Goal: Task Accomplishment & Management: Manage account settings

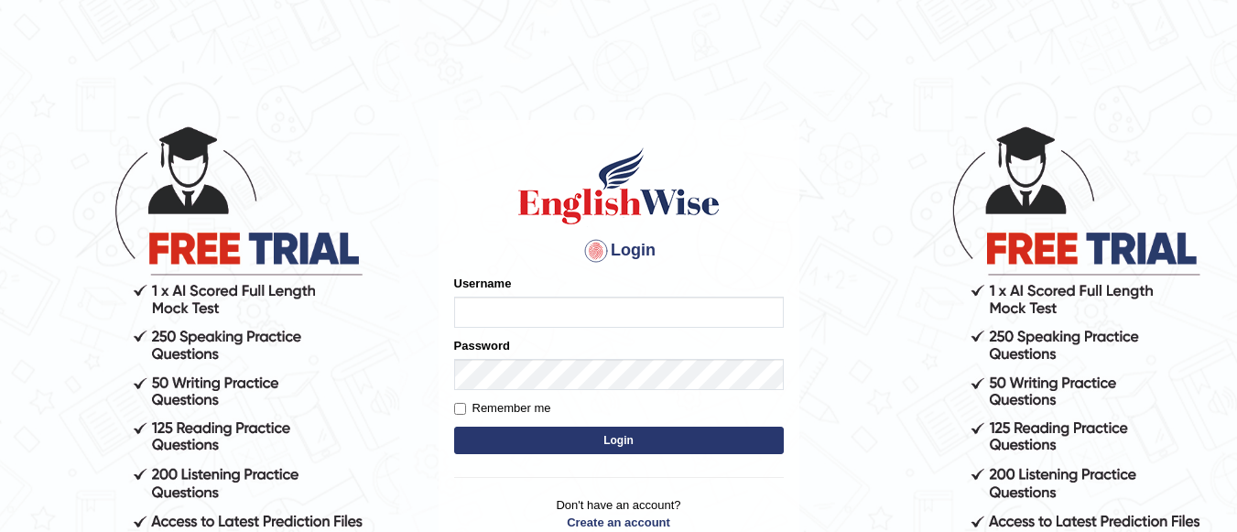
type input "Renu8"
click at [465, 400] on label "Remember me" at bounding box center [502, 408] width 97 height 18
click at [465, 403] on input "Remember me" at bounding box center [460, 409] width 12 height 12
checkbox input "true"
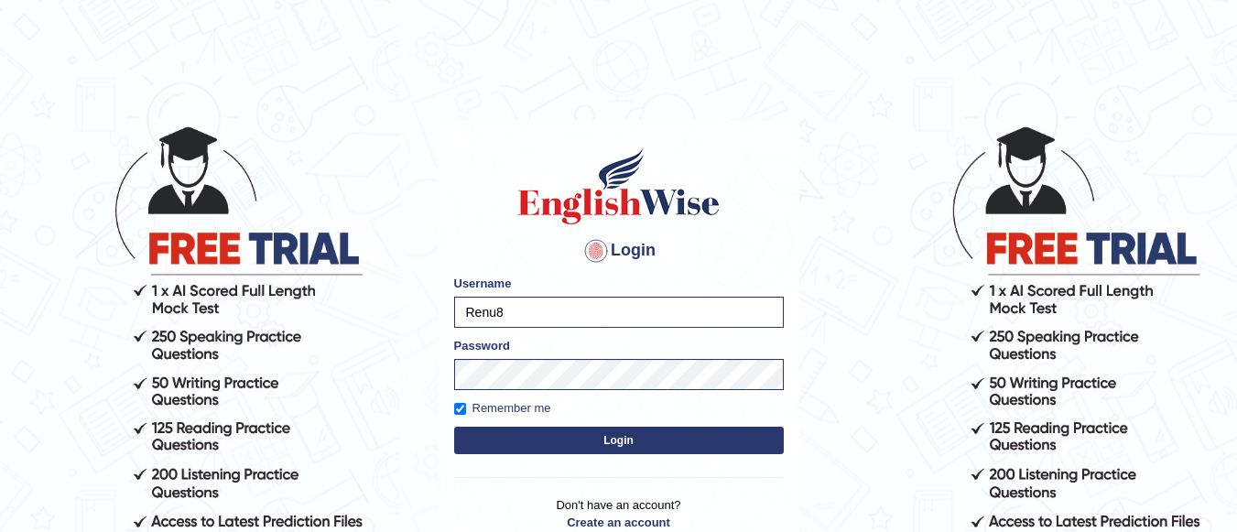
click at [571, 434] on button "Login" at bounding box center [619, 440] width 330 height 27
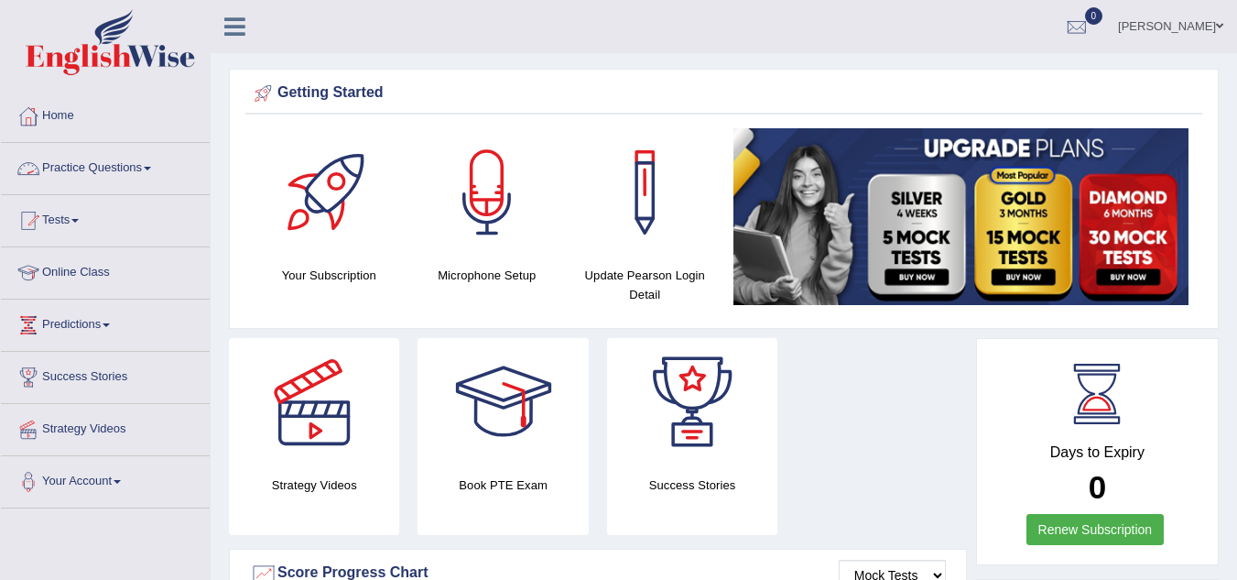
click at [142, 166] on link "Practice Questions" at bounding box center [105, 166] width 209 height 46
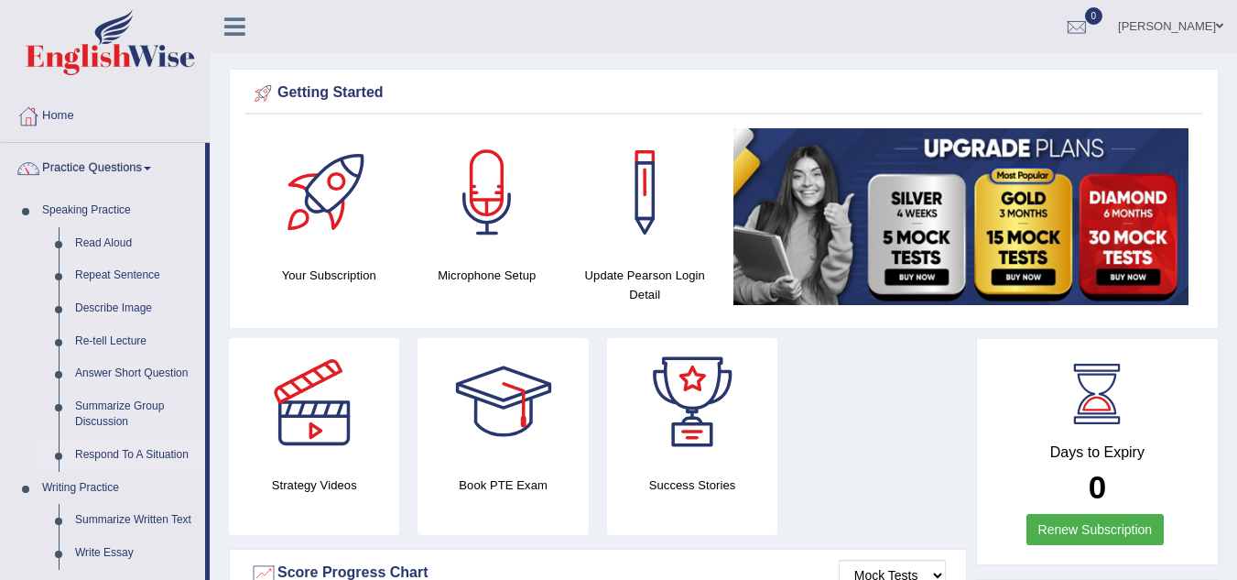
click at [148, 452] on link "Respond To A Situation" at bounding box center [136, 455] width 138 height 33
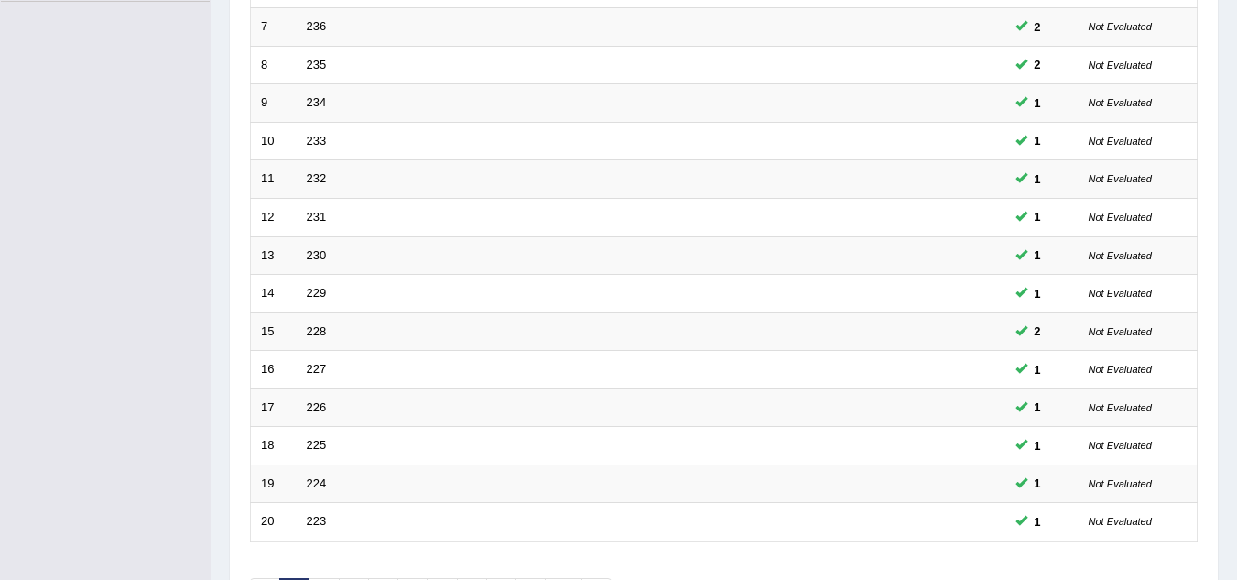
scroll to position [633, 0]
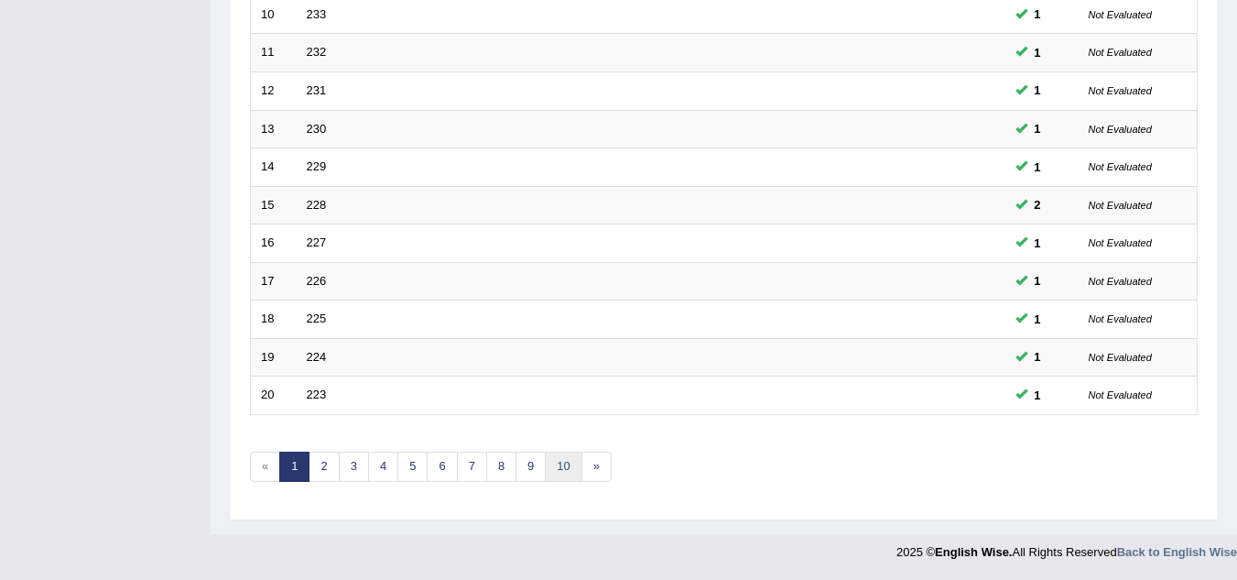
click at [569, 462] on link "10" at bounding box center [563, 467] width 37 height 30
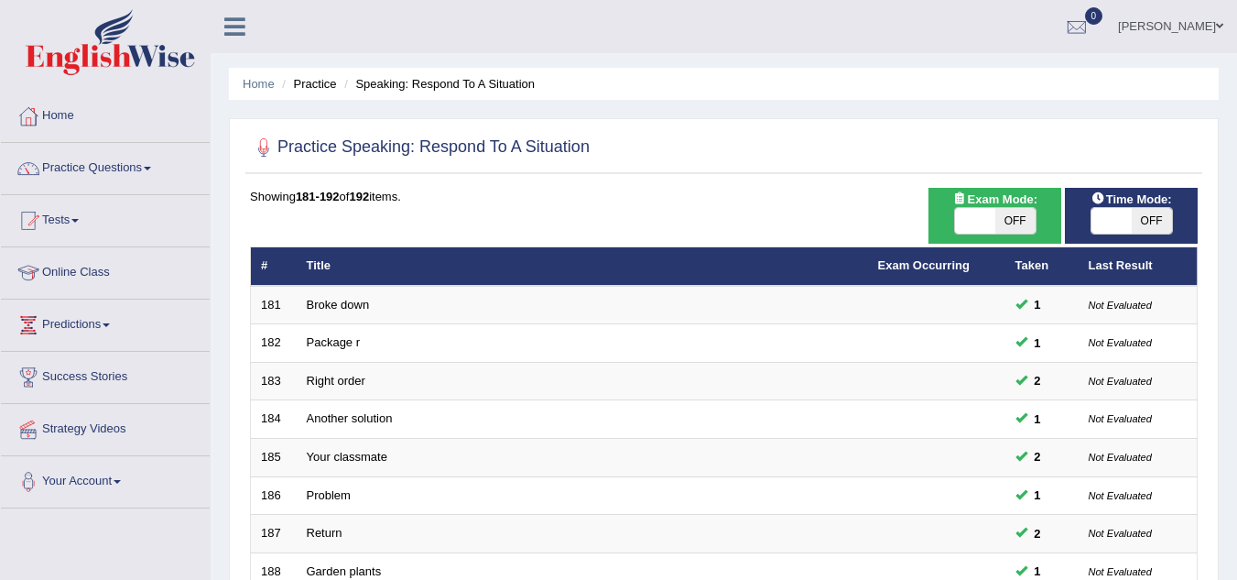
scroll to position [382, 0]
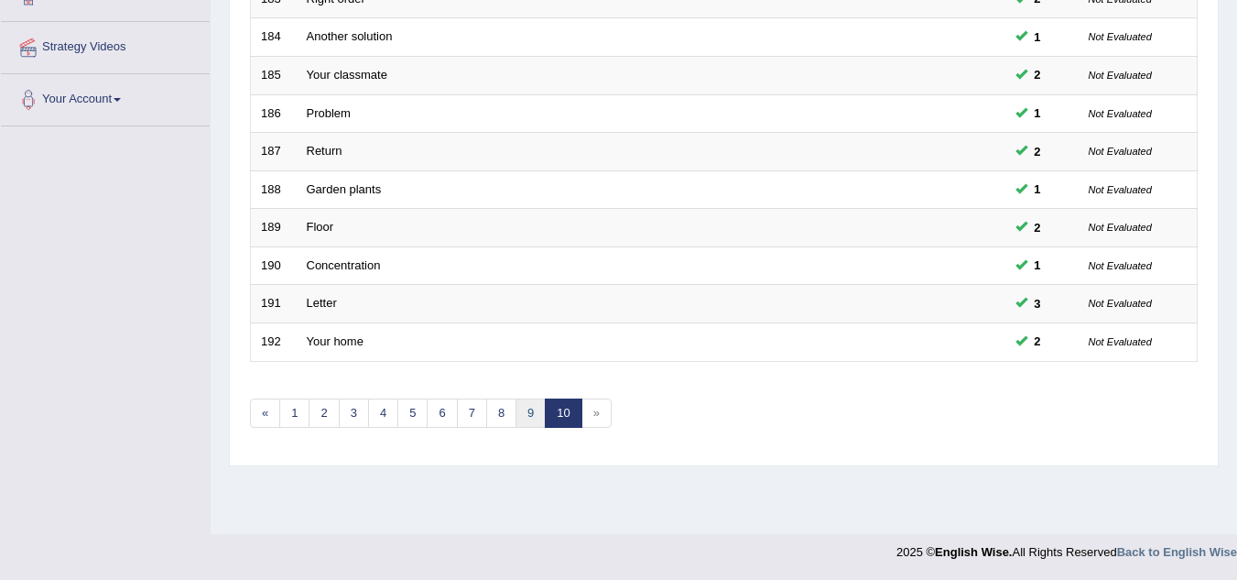
click at [529, 424] on link "9" at bounding box center [531, 413] width 30 height 30
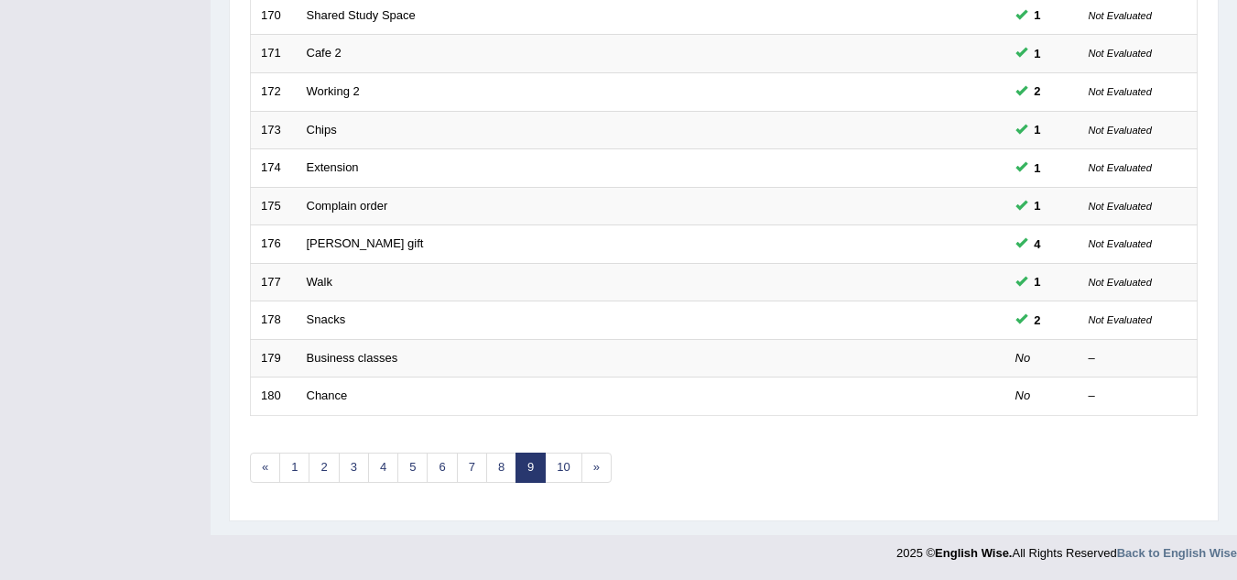
scroll to position [633, 0]
click at [498, 469] on link "8" at bounding box center [501, 467] width 30 height 30
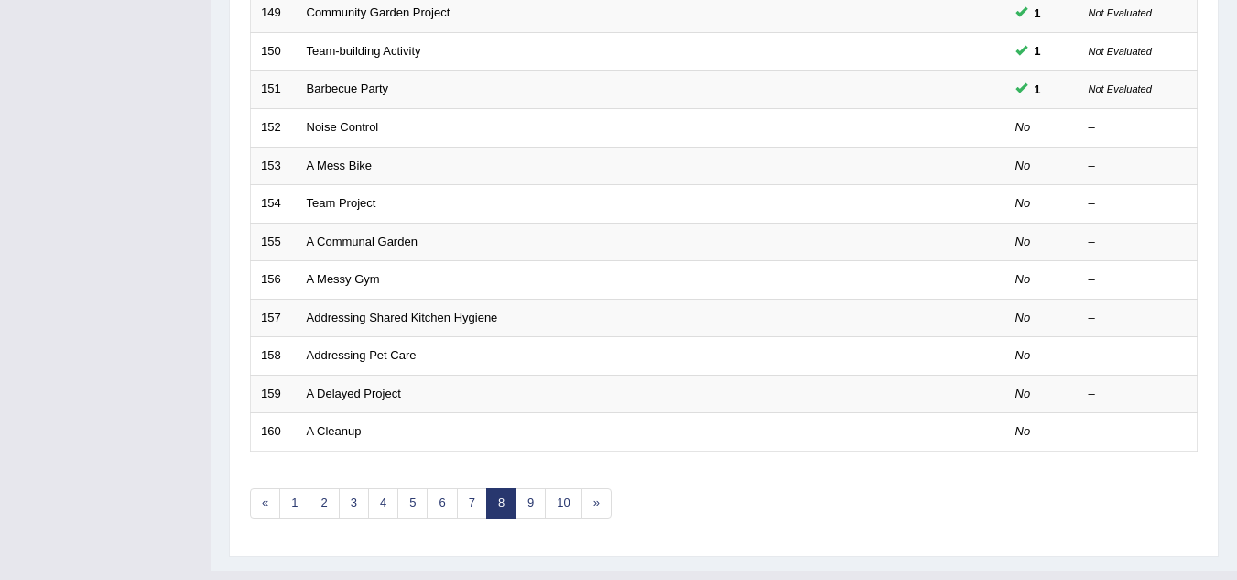
scroll to position [633, 0]
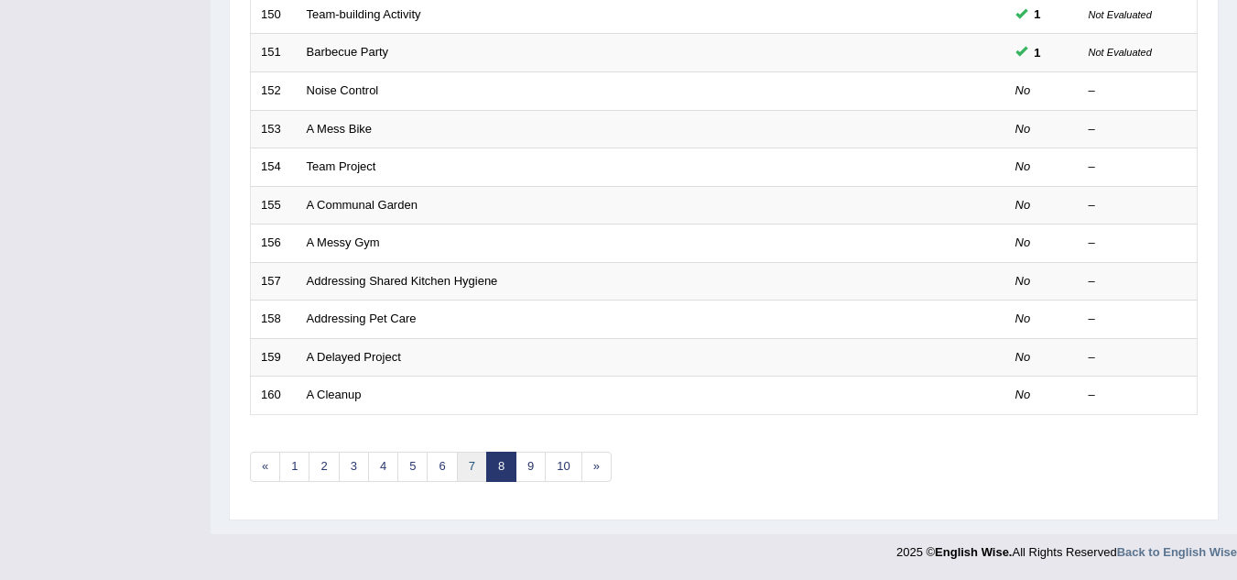
click at [471, 472] on link "7" at bounding box center [472, 467] width 30 height 30
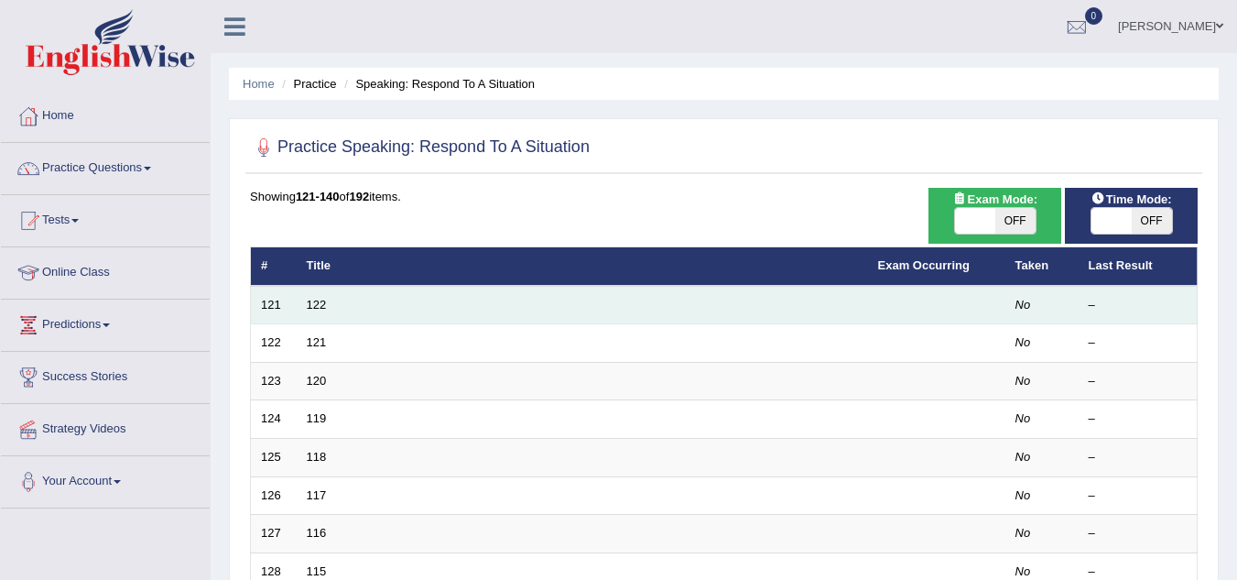
click at [316, 311] on td "122" at bounding box center [582, 305] width 571 height 38
click at [321, 303] on link "122" at bounding box center [317, 305] width 20 height 14
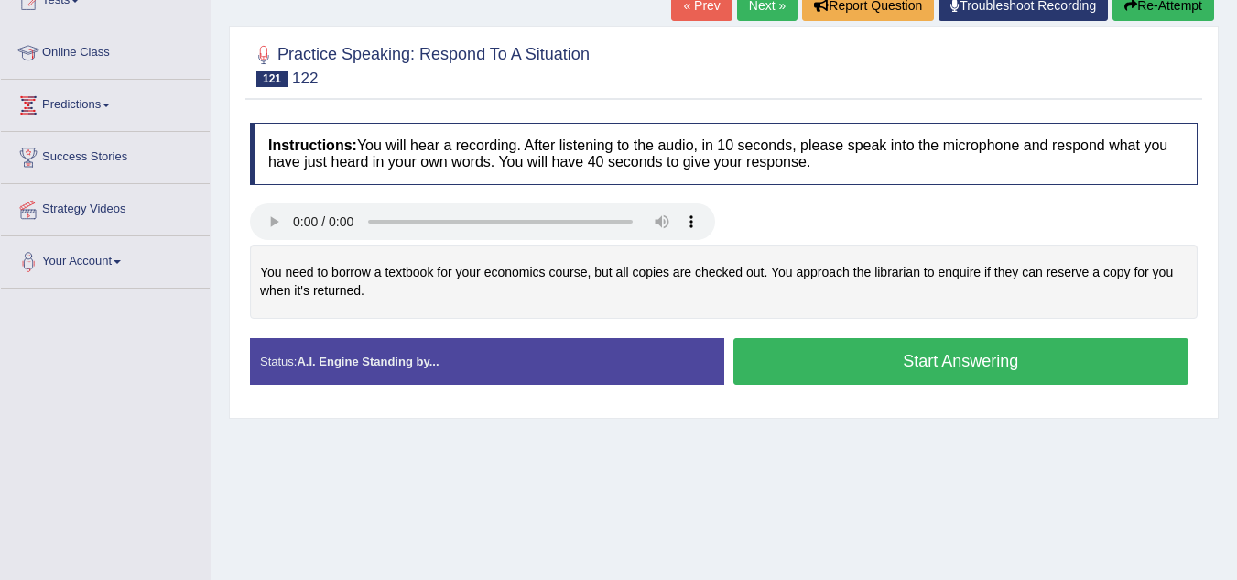
scroll to position [183, 0]
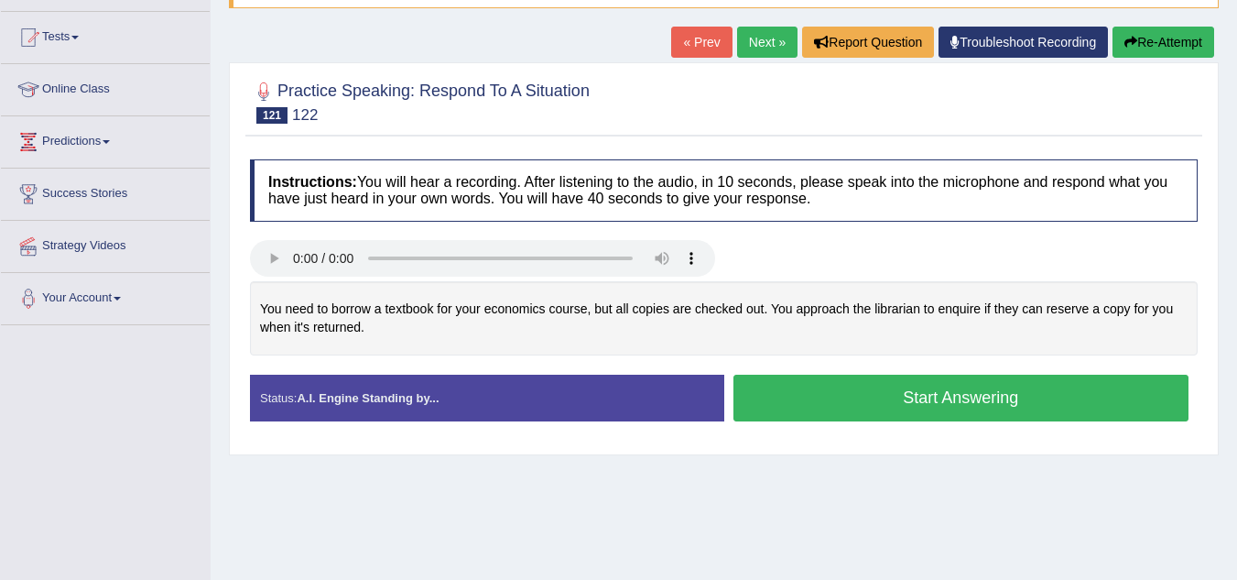
click at [910, 386] on button "Start Answering" at bounding box center [962, 398] width 456 height 47
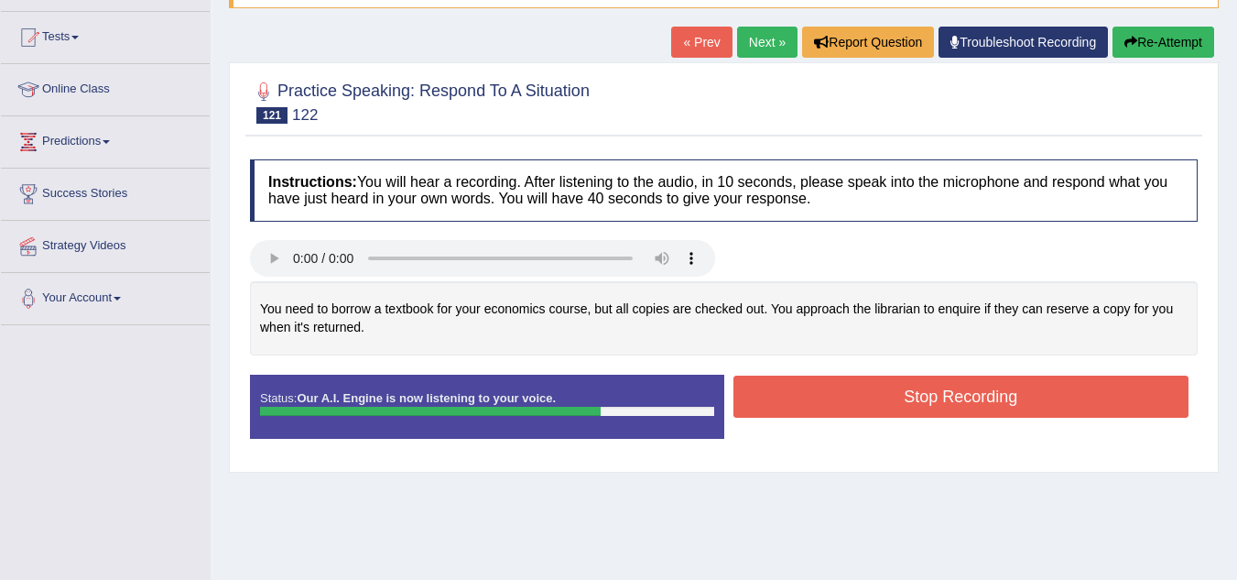
click at [798, 392] on button "Stop Recording" at bounding box center [962, 396] width 456 height 42
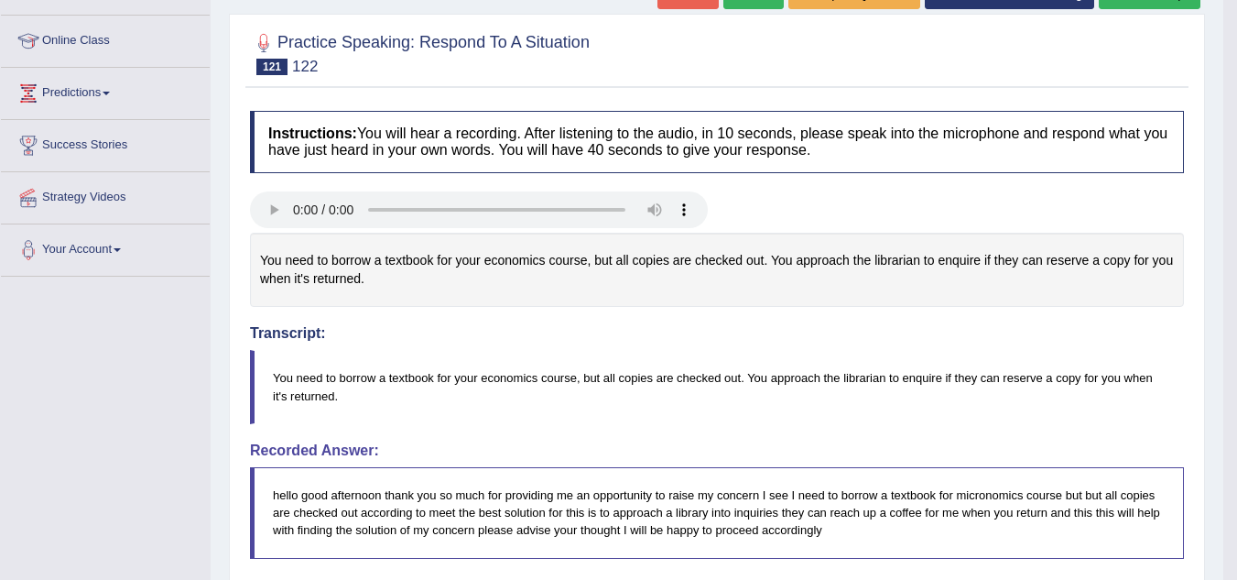
scroll to position [0, 0]
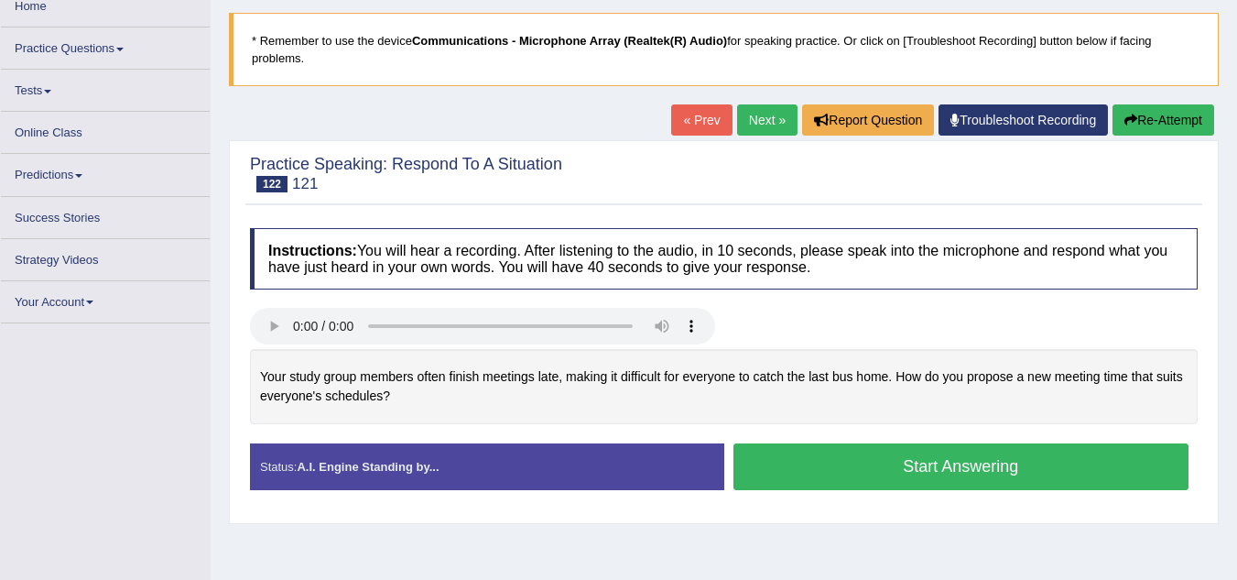
scroll to position [114, 0]
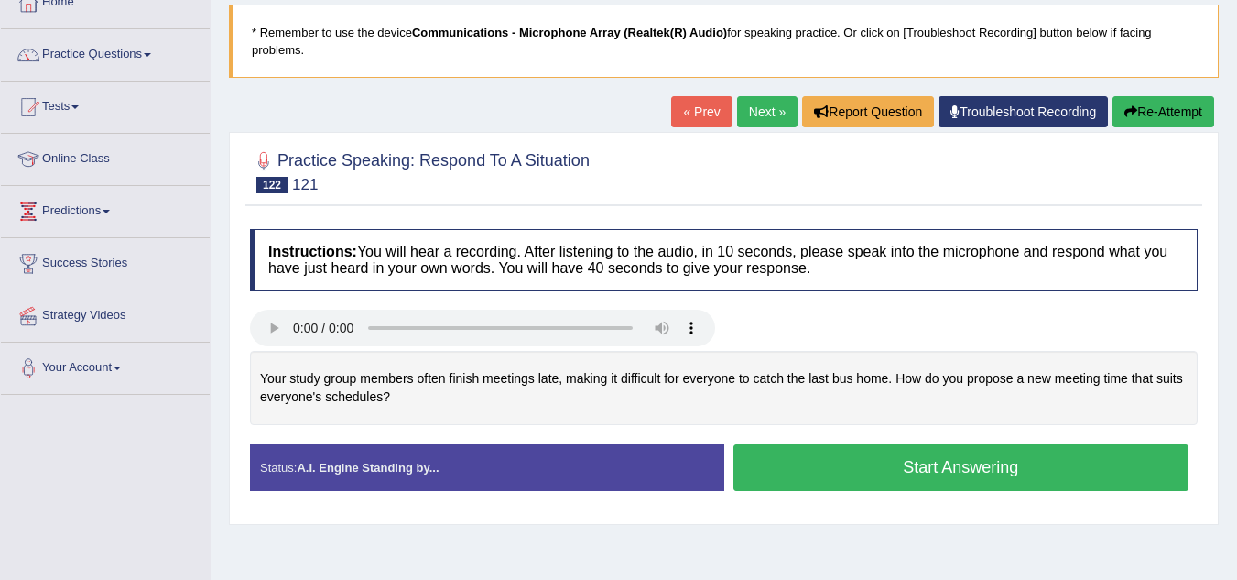
click at [898, 459] on button "Start Answering" at bounding box center [962, 467] width 456 height 47
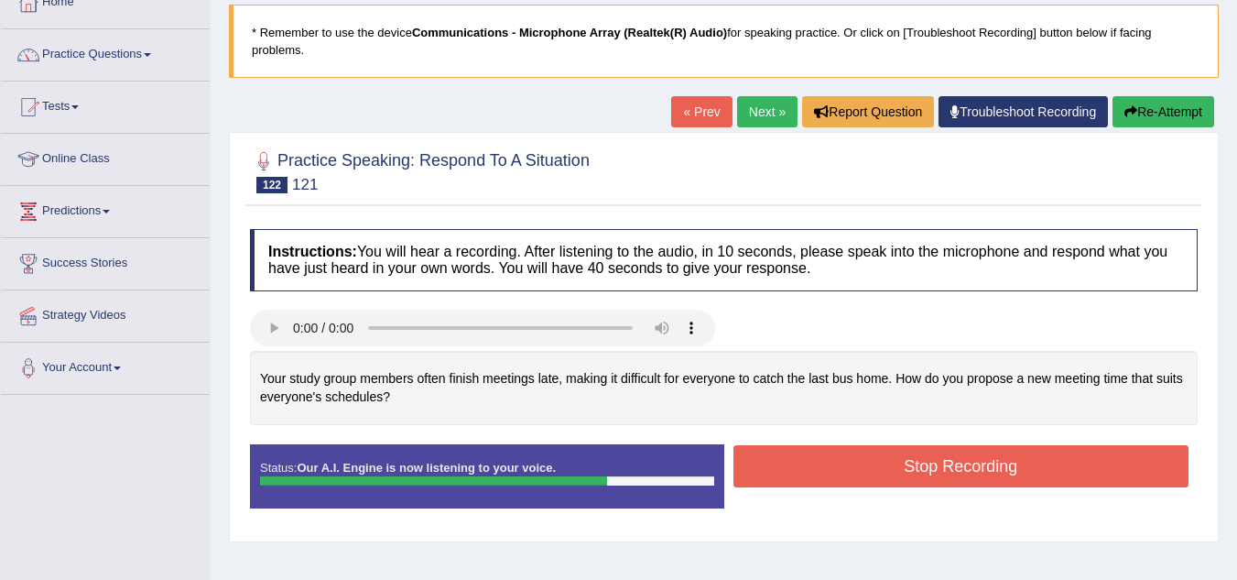
click at [835, 462] on button "Stop Recording" at bounding box center [962, 466] width 456 height 42
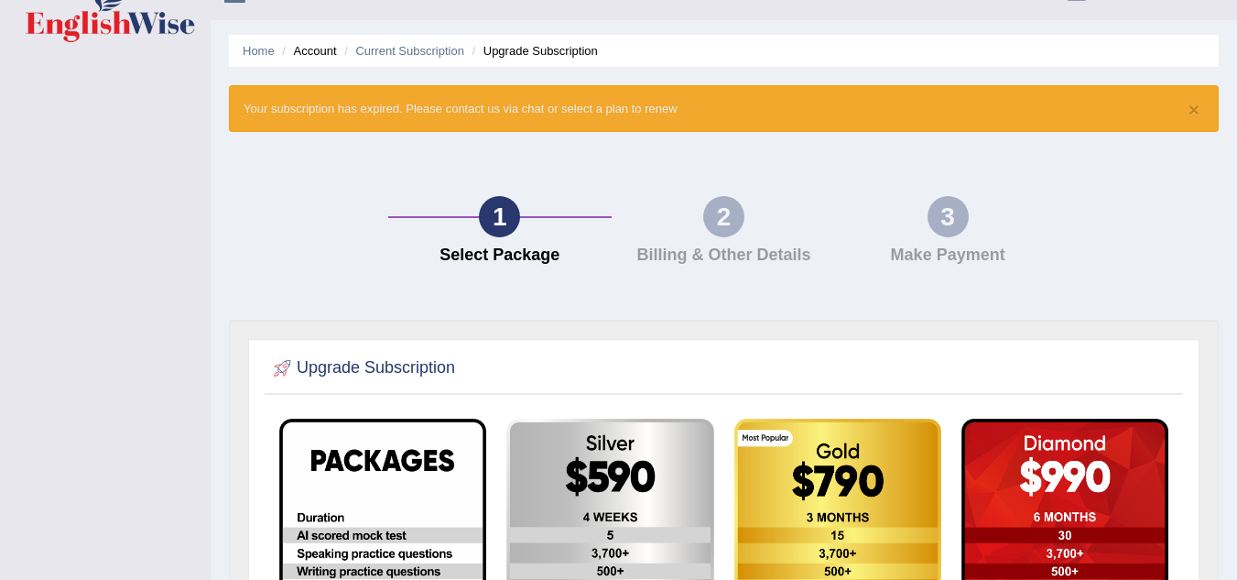
scroll to position [37, 0]
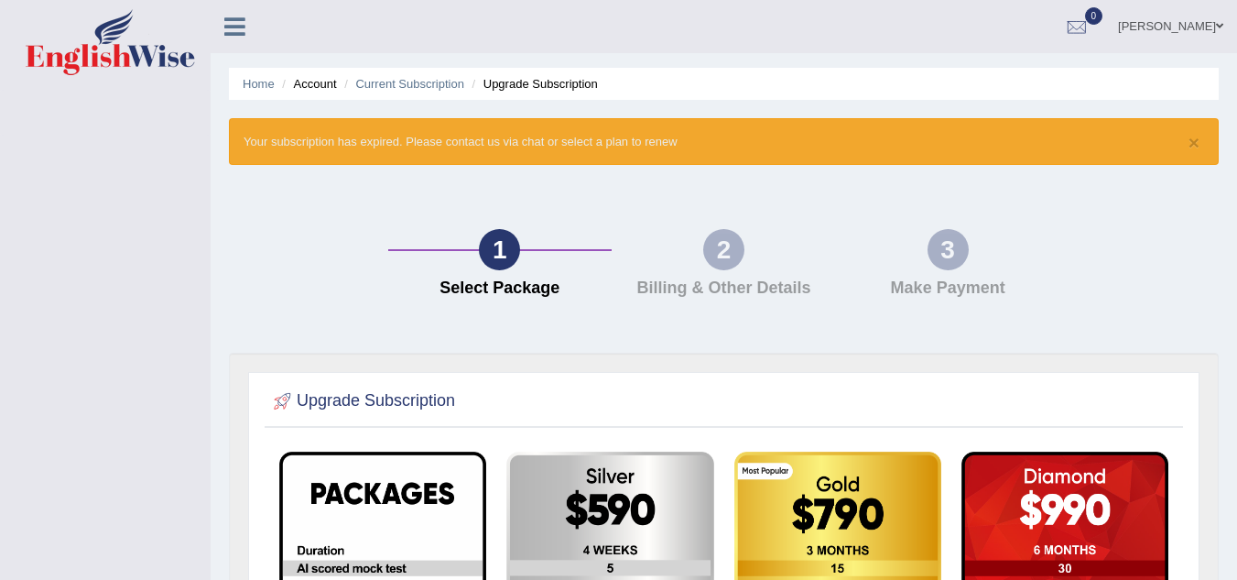
click at [1202, 27] on link "[PERSON_NAME]" at bounding box center [1170, 24] width 133 height 48
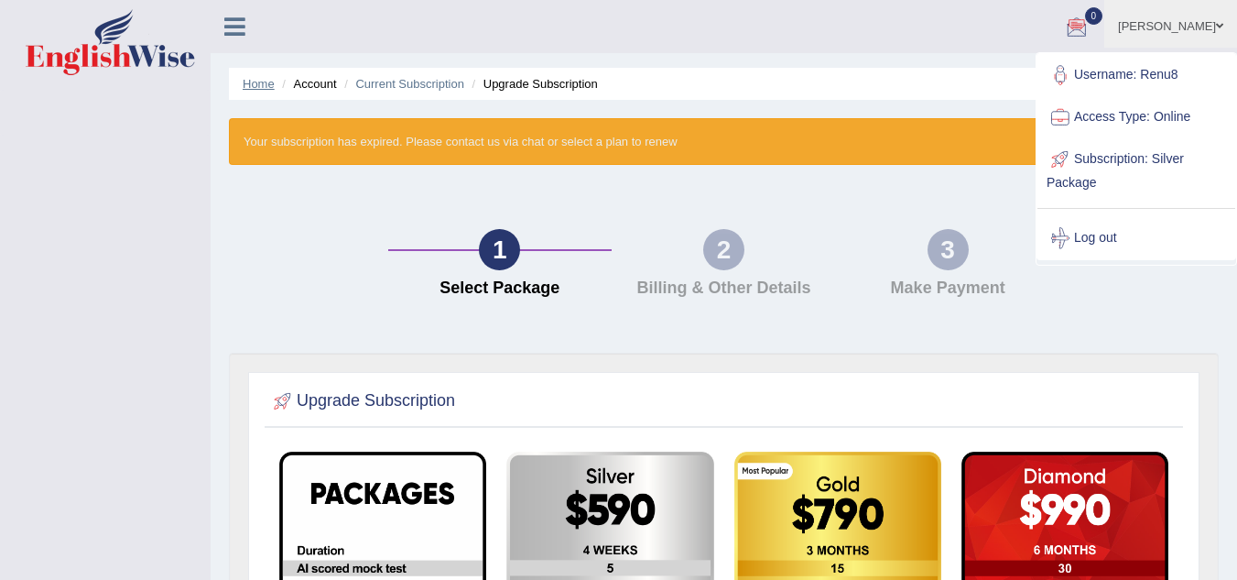
click at [258, 85] on link "Home" at bounding box center [259, 84] width 32 height 14
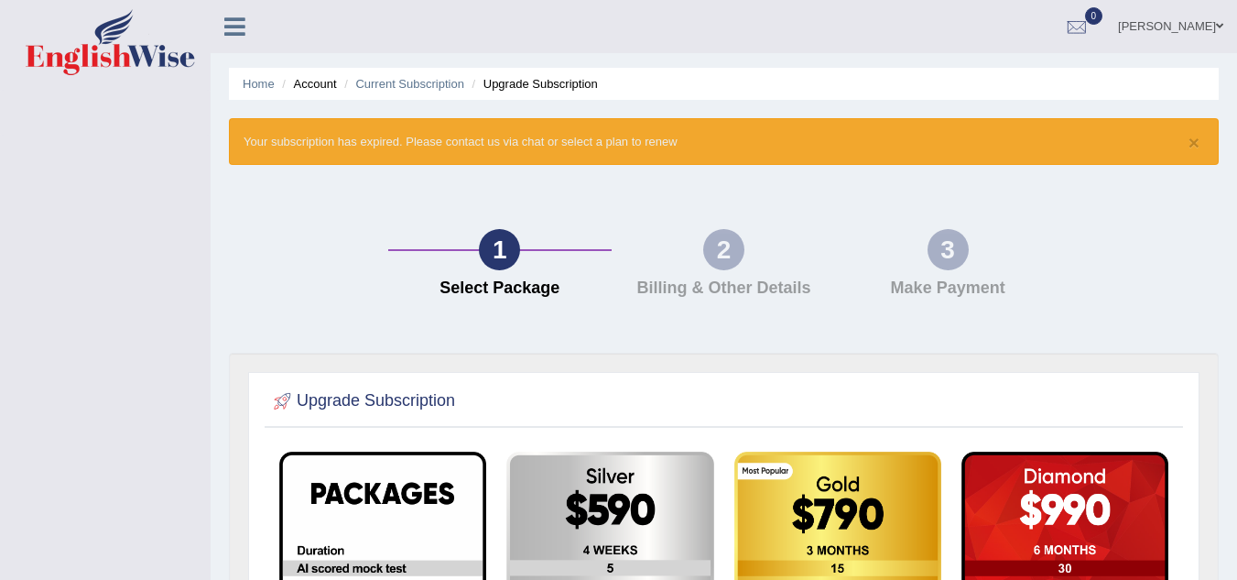
click at [1217, 22] on span at bounding box center [1219, 26] width 7 height 12
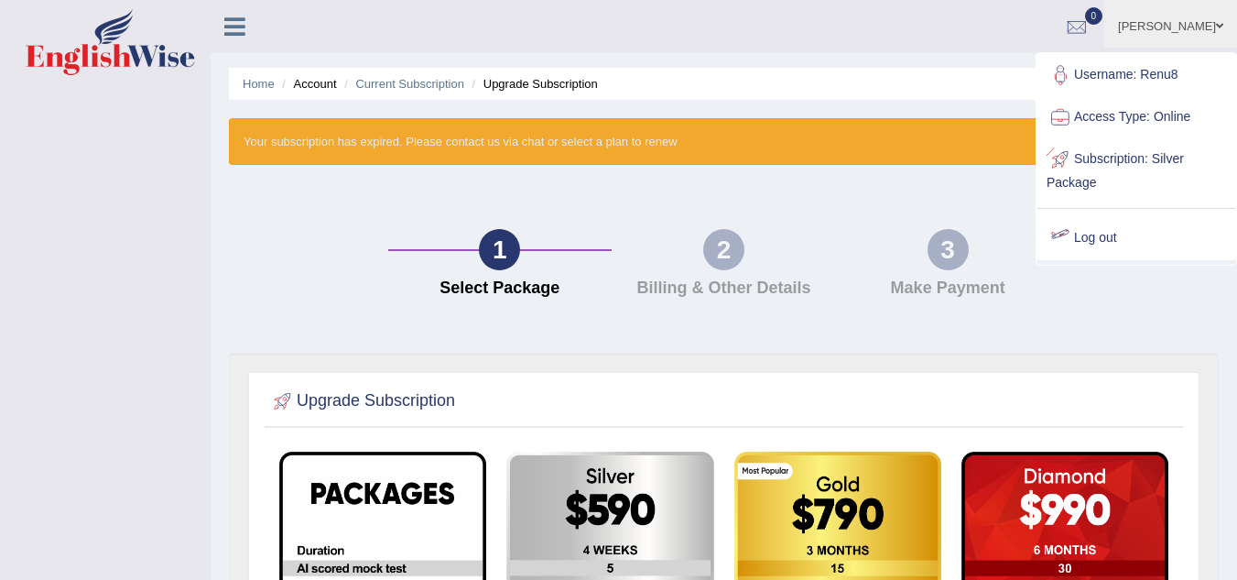
click at [1115, 236] on link "Log out" at bounding box center [1137, 238] width 198 height 42
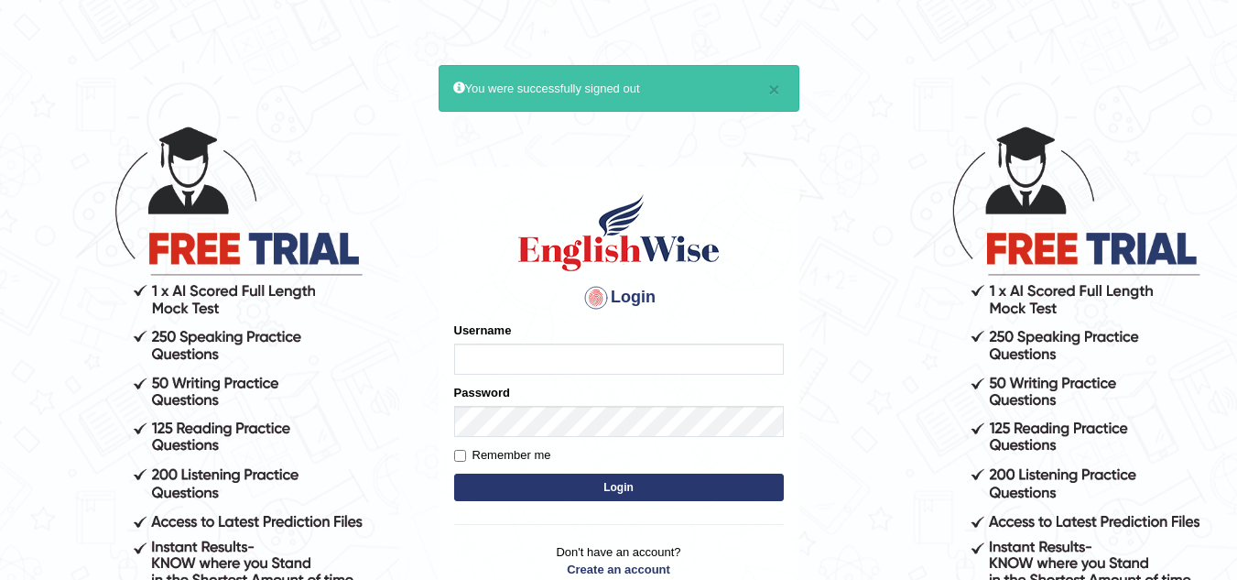
type input "Renu8"
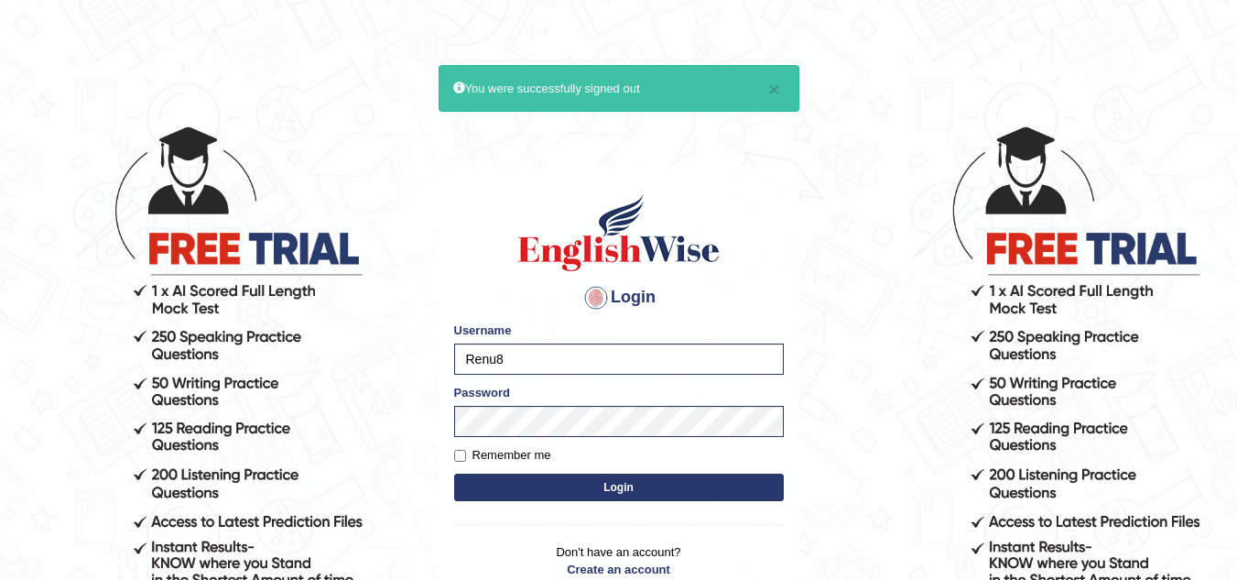
click at [467, 451] on label "Remember me" at bounding box center [502, 455] width 97 height 18
click at [466, 451] on input "Remember me" at bounding box center [460, 456] width 12 height 12
checkbox input "true"
click at [566, 484] on button "Login" at bounding box center [619, 486] width 330 height 27
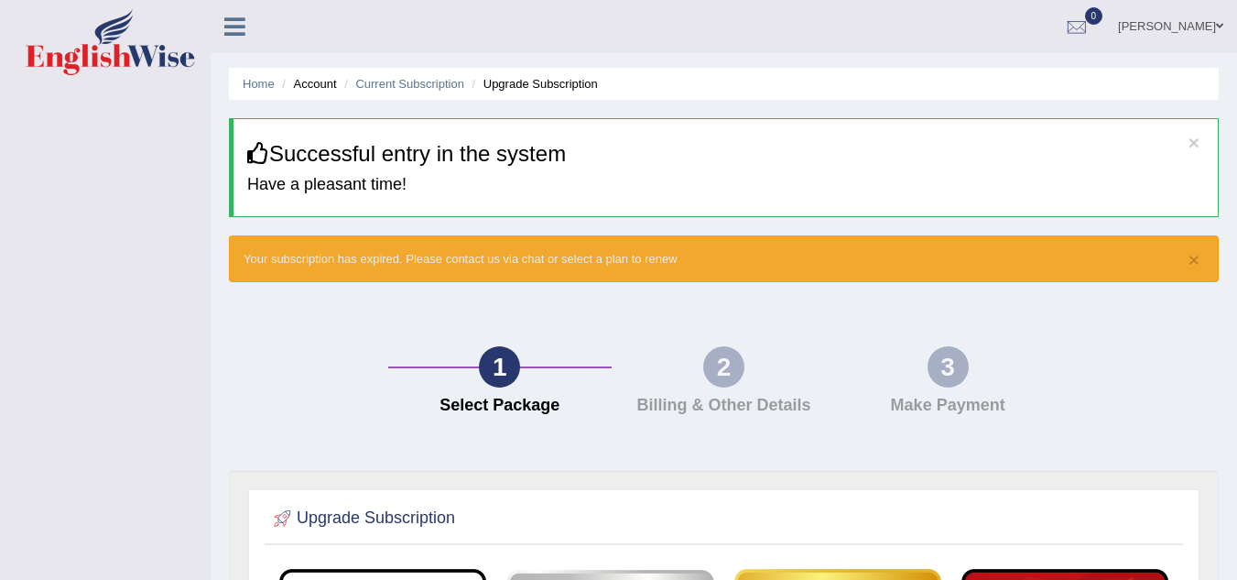
click at [1214, 16] on link "[PERSON_NAME]" at bounding box center [1170, 24] width 133 height 48
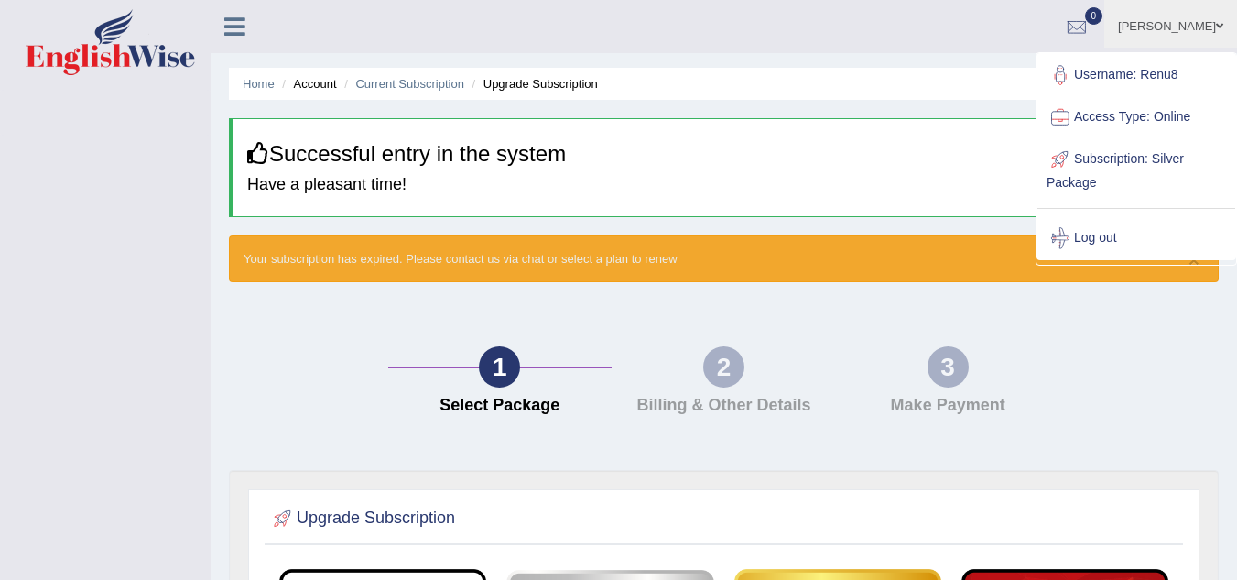
click at [1160, 72] on link "Username: Renu8" at bounding box center [1137, 75] width 198 height 42
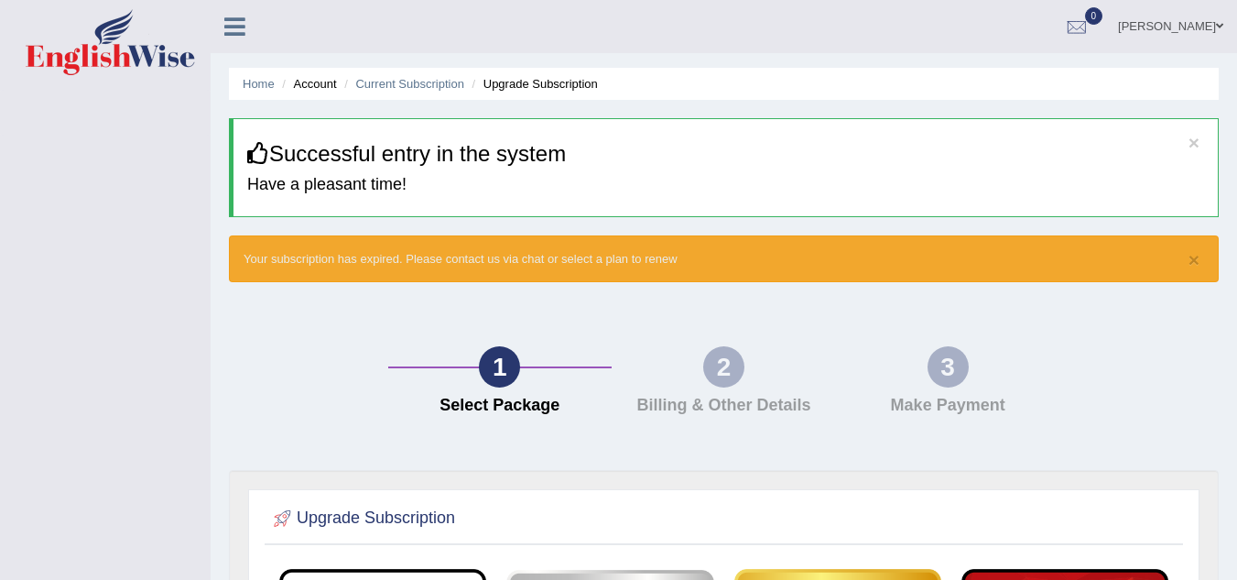
click at [1204, 24] on link "[PERSON_NAME]" at bounding box center [1170, 24] width 133 height 48
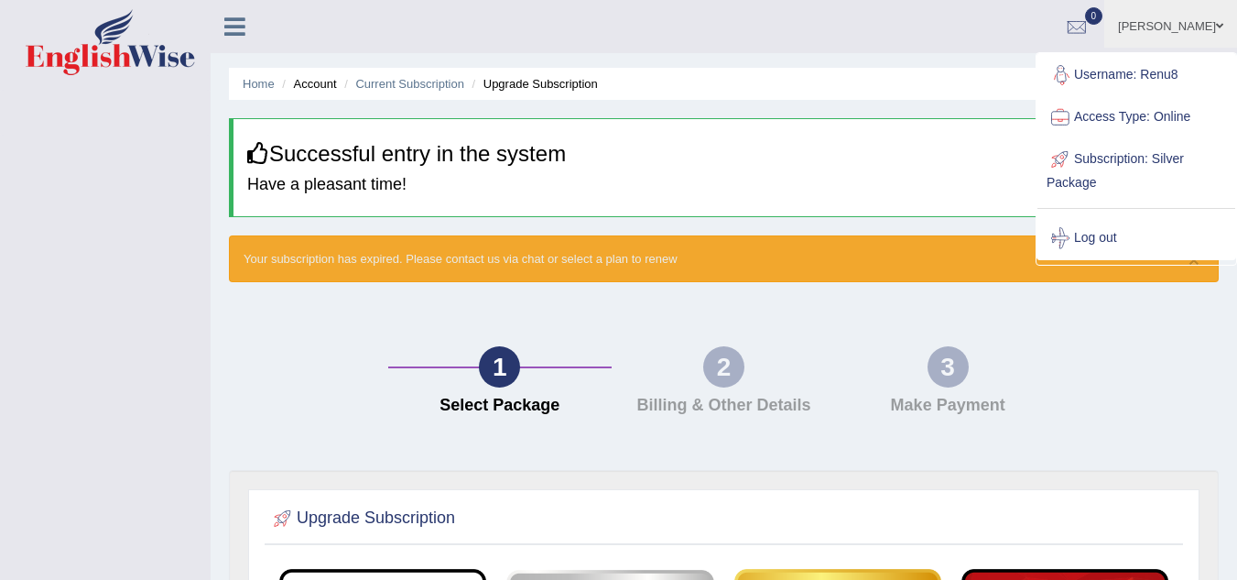
click at [1163, 77] on link "Username: Renu8" at bounding box center [1137, 75] width 198 height 42
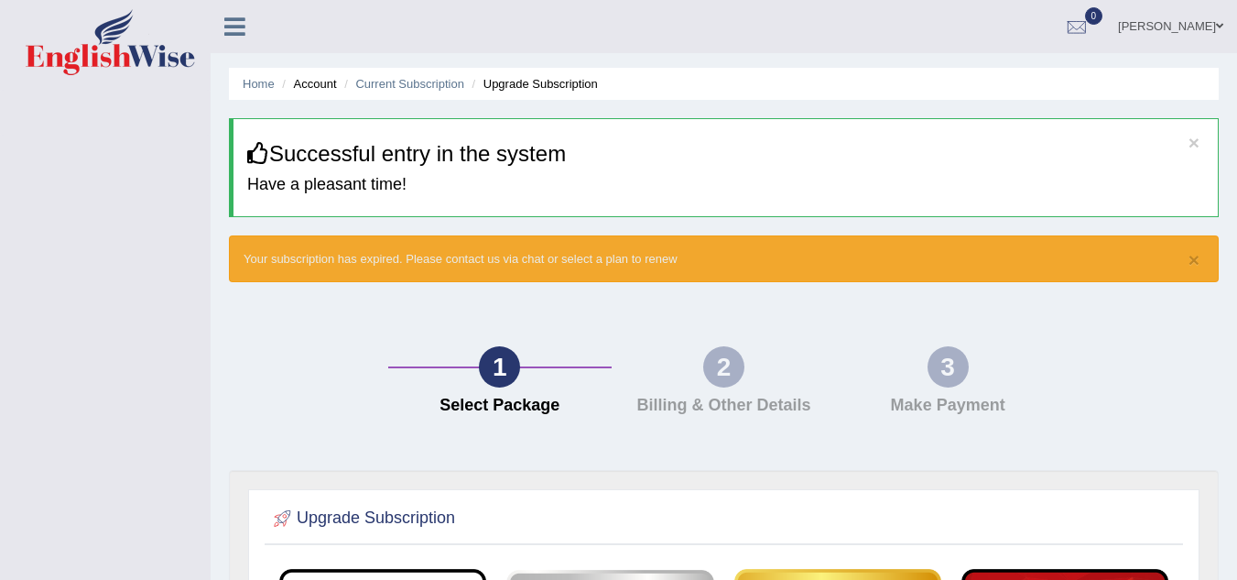
click at [1211, 22] on link "[PERSON_NAME]" at bounding box center [1170, 24] width 133 height 48
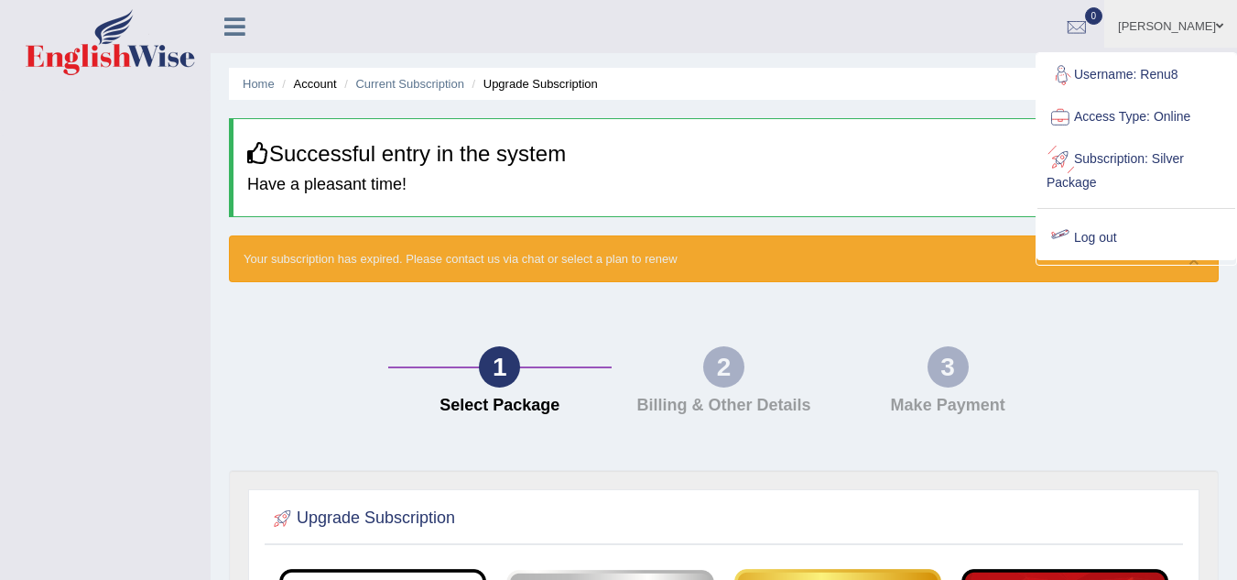
click at [1108, 234] on link "Log out" at bounding box center [1137, 238] width 198 height 42
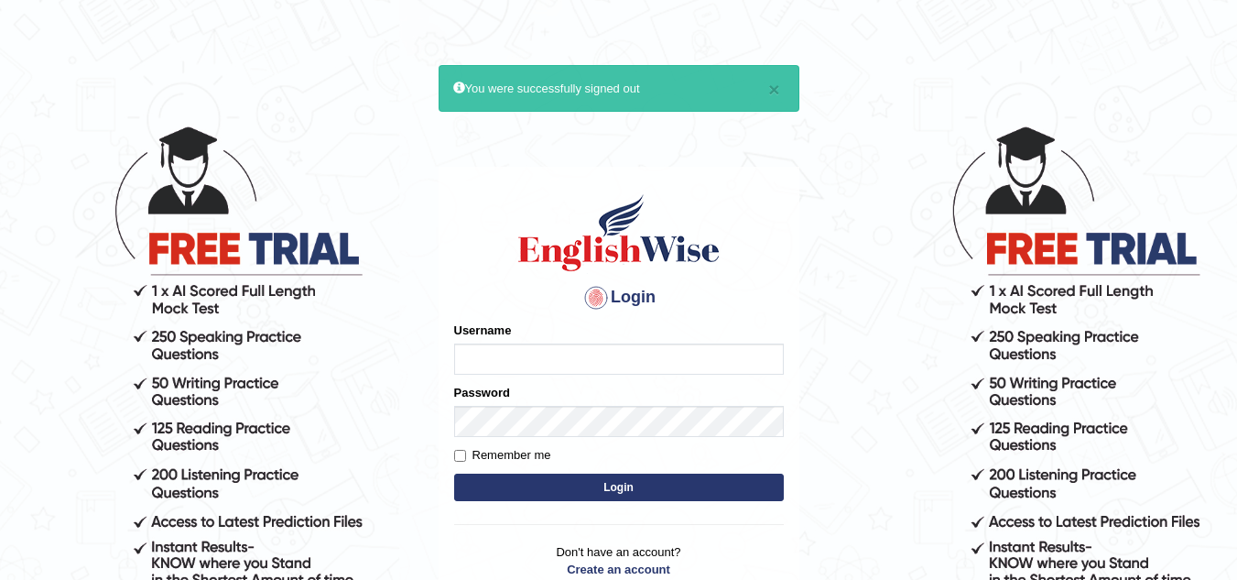
type input "Renu8"
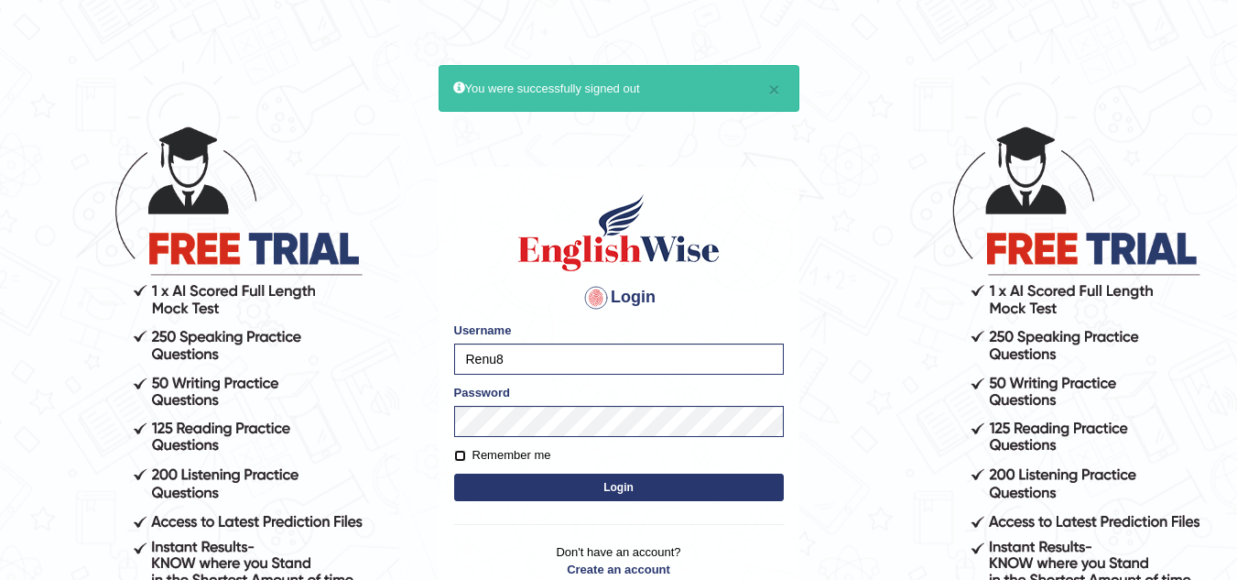
click at [462, 454] on input "Remember me" at bounding box center [460, 456] width 12 height 12
checkbox input "true"
click at [568, 473] on button "Login" at bounding box center [619, 486] width 330 height 27
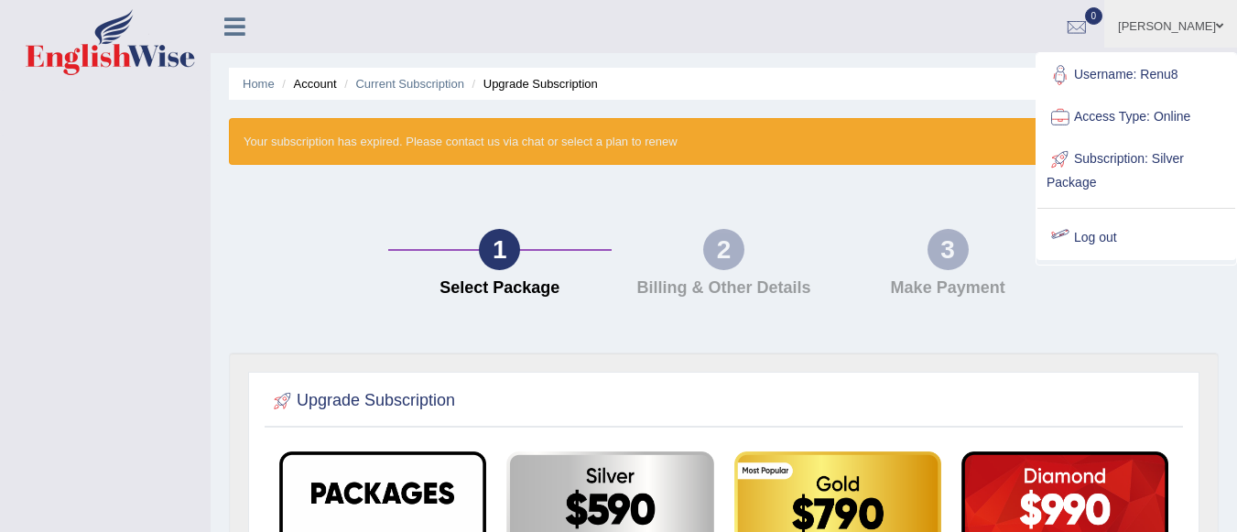
click at [1073, 234] on div at bounding box center [1060, 237] width 27 height 27
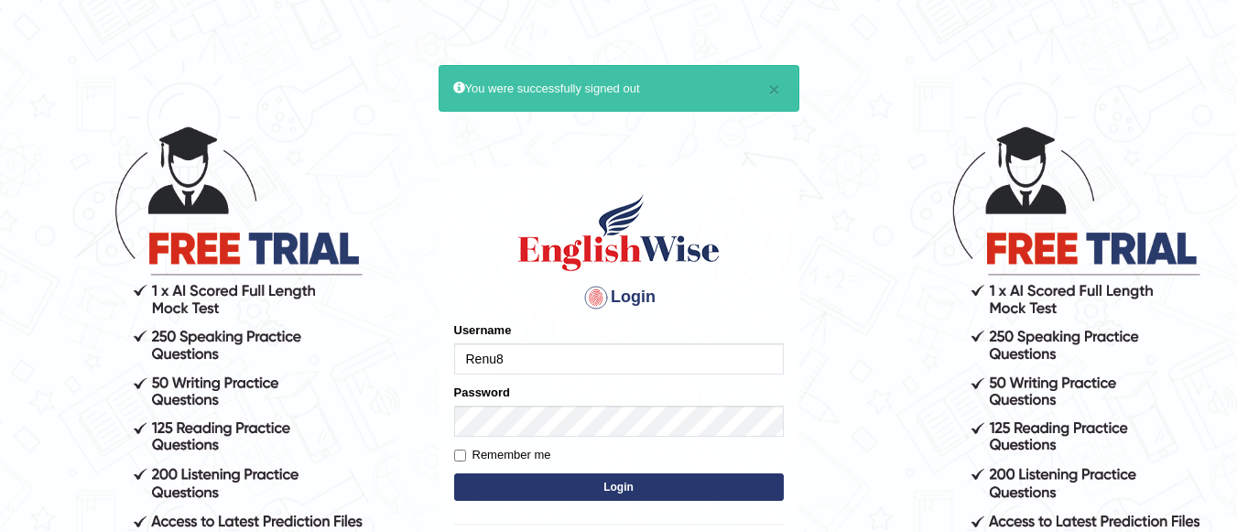
click at [521, 361] on input "Renu8" at bounding box center [619, 358] width 330 height 31
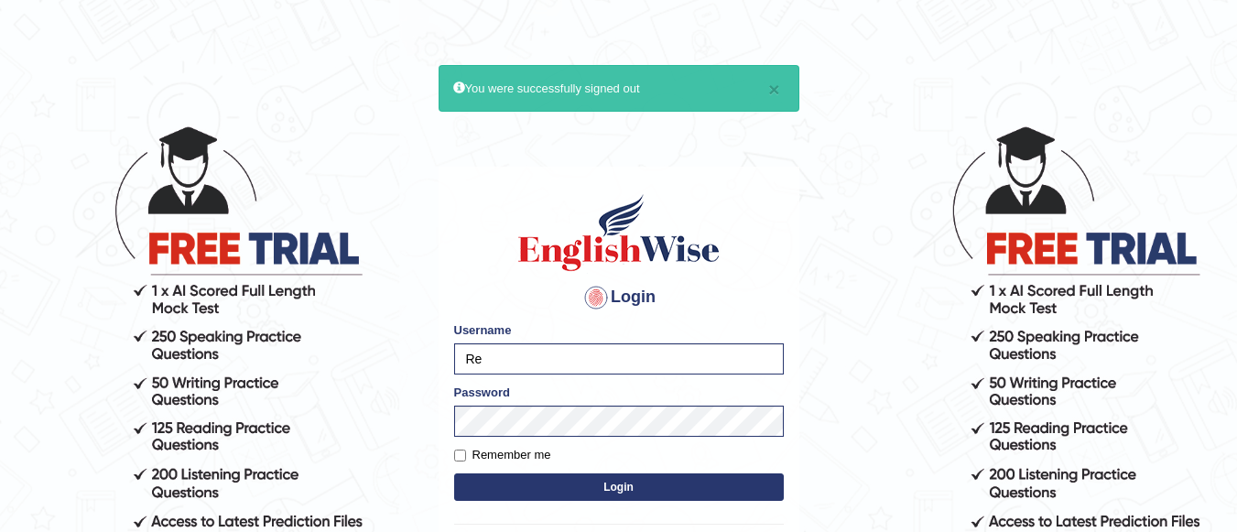
type input "R"
type input "Renu8"
click at [465, 458] on input "Remember me" at bounding box center [460, 456] width 12 height 12
checkbox input "true"
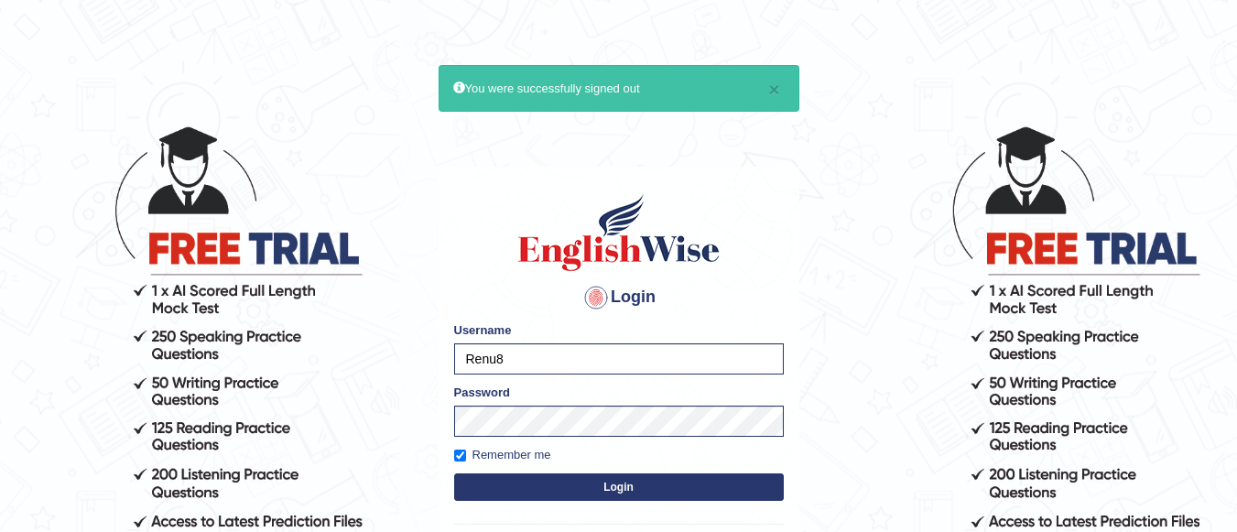
click at [551, 487] on button "Login" at bounding box center [619, 486] width 330 height 27
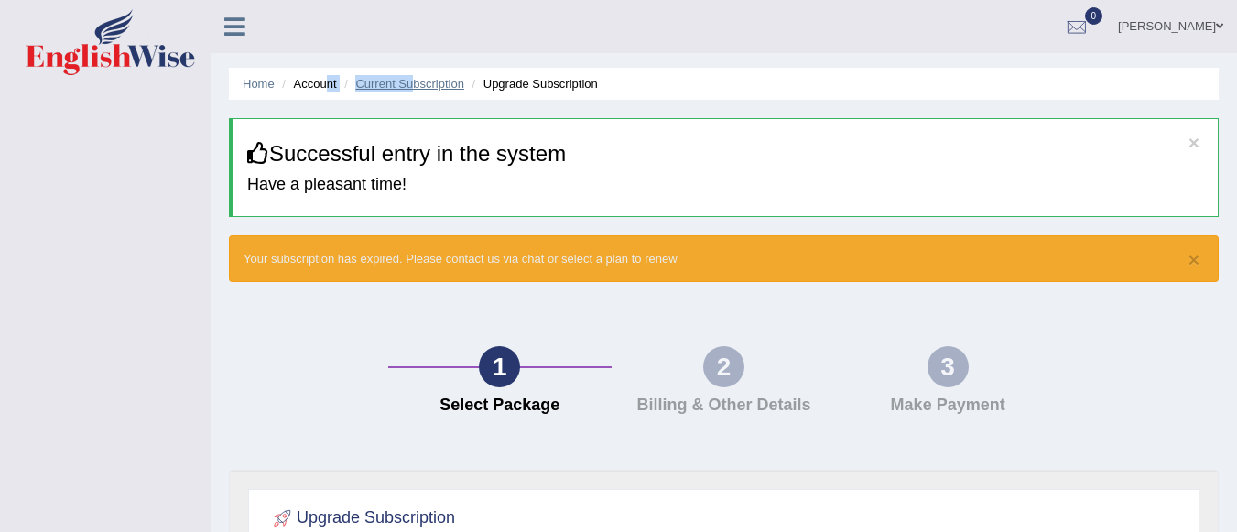
drag, startPoint x: 328, startPoint y: 82, endPoint x: 414, endPoint y: 83, distance: 86.1
click at [414, 83] on ul "Home Account Current Subscription Upgrade Subscription" at bounding box center [724, 84] width 990 height 32
click at [414, 83] on link "Current Subscription" at bounding box center [409, 84] width 109 height 14
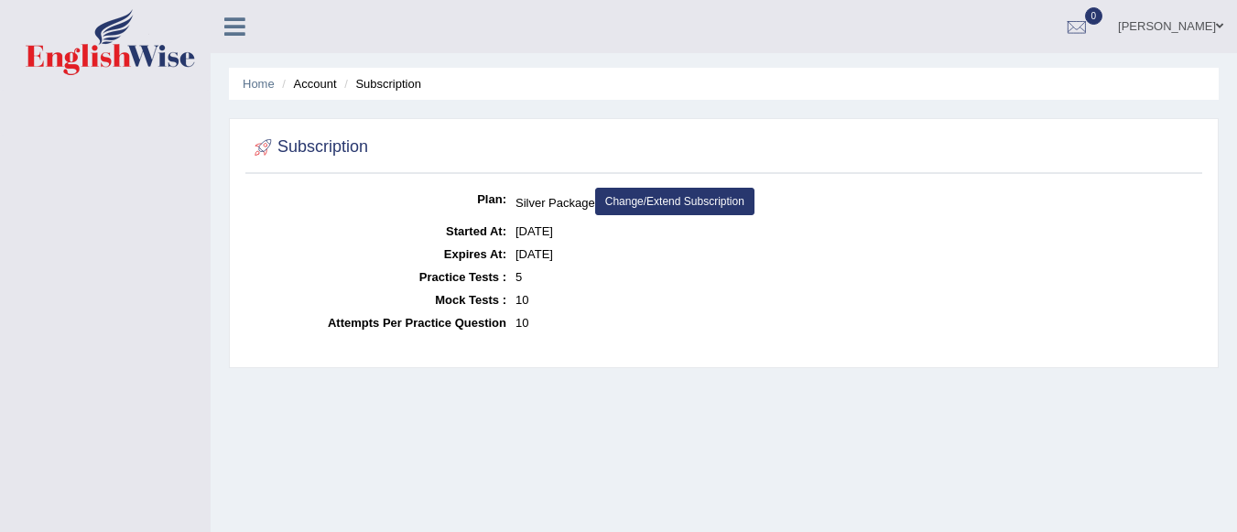
click at [690, 202] on link "Change/Extend Subscription" at bounding box center [674, 201] width 159 height 27
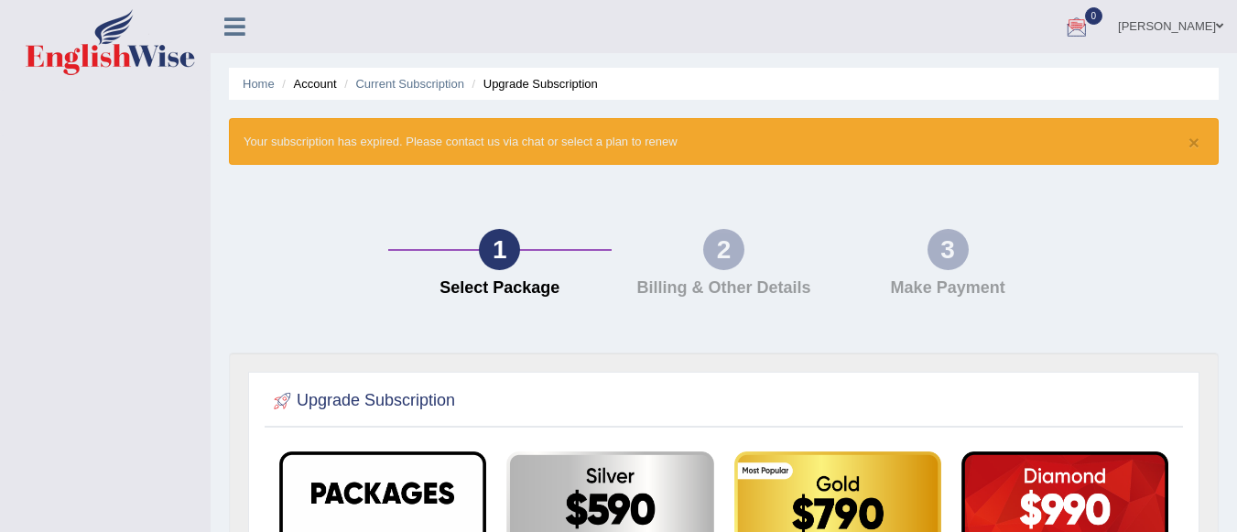
click at [1091, 21] on div at bounding box center [1076, 27] width 27 height 27
click at [1014, 73] on icon at bounding box center [1009, 77] width 7 height 14
click at [1217, 21] on span at bounding box center [1219, 26] width 7 height 12
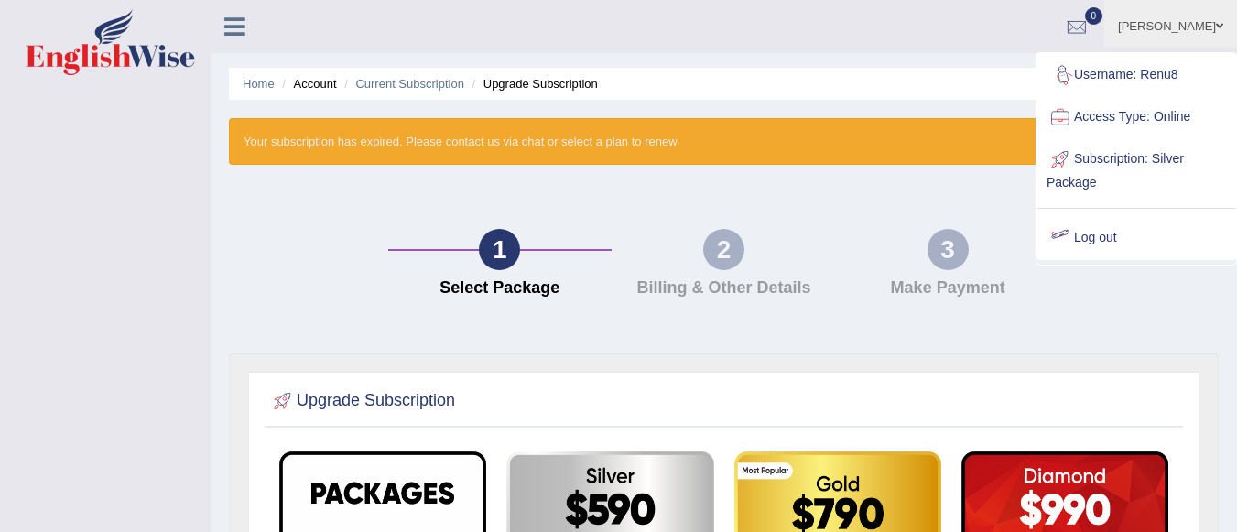
click at [1083, 235] on link "Log out" at bounding box center [1137, 238] width 198 height 42
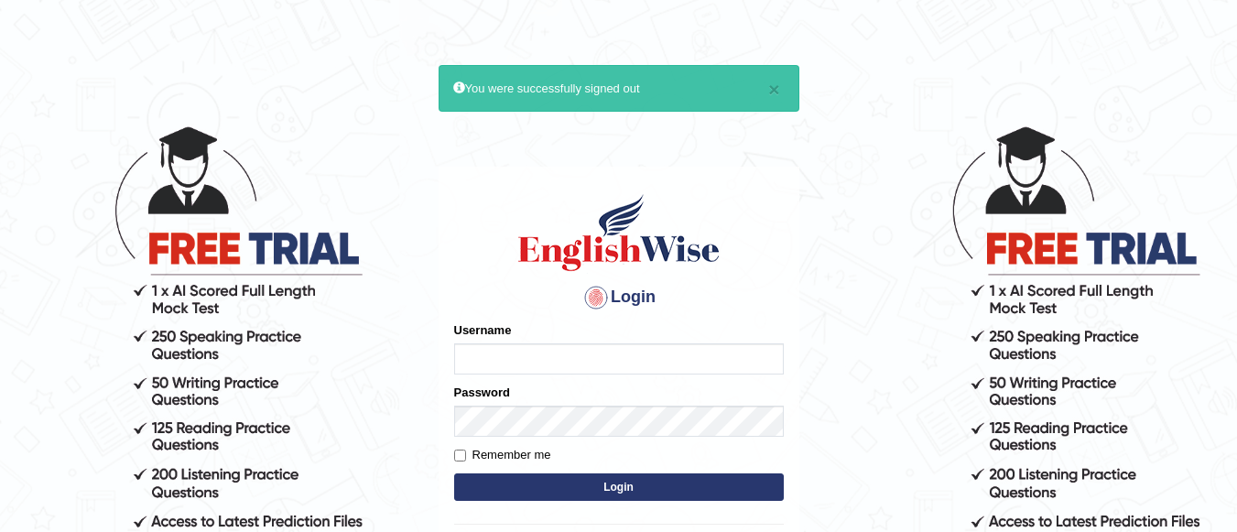
type input "Renu8"
click at [455, 450] on input "Remember me" at bounding box center [460, 456] width 12 height 12
checkbox input "true"
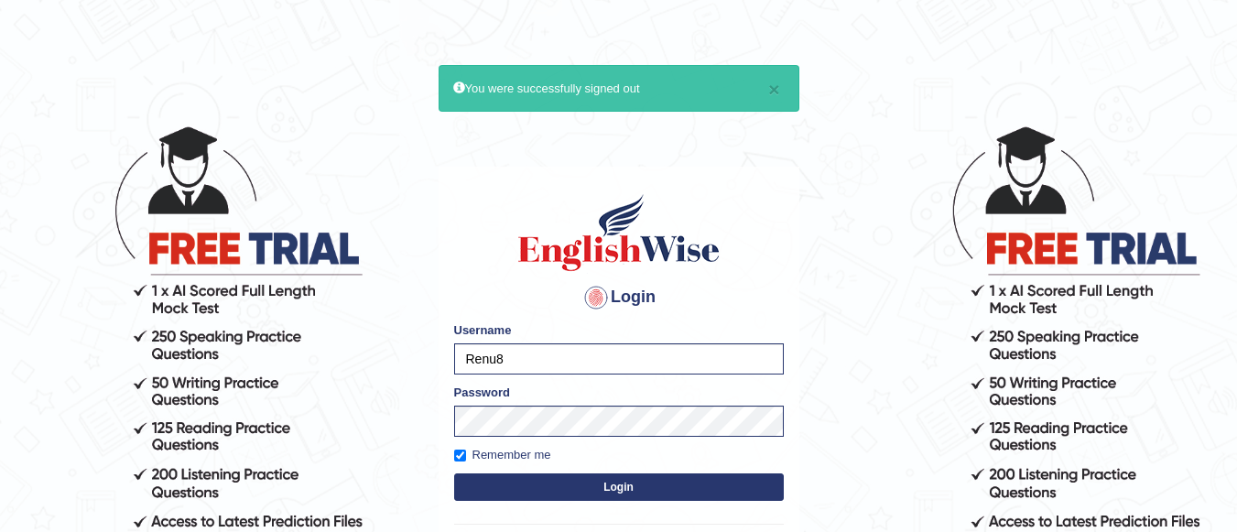
click at [589, 475] on button "Login" at bounding box center [619, 486] width 330 height 27
